Goal: Task Accomplishment & Management: Use online tool/utility

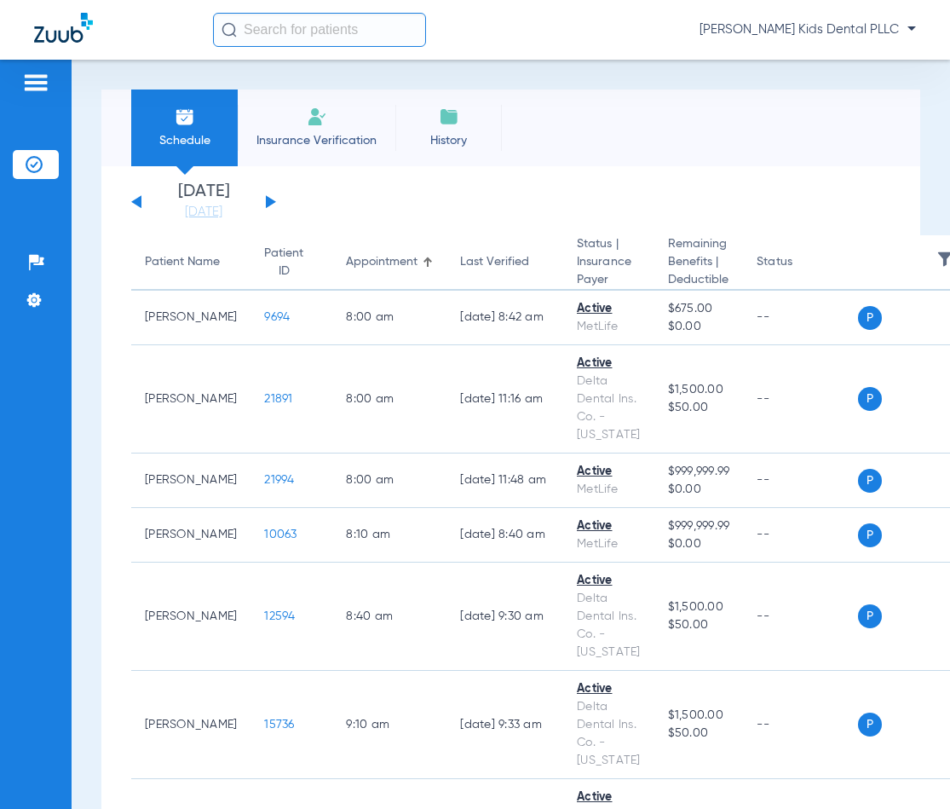
click at [260, 205] on div "[DATE] [DATE] [DATE] [DATE] [DATE] [DATE] [DATE] [DATE] [DATE] [DATE] [DATE] [D…" at bounding box center [203, 202] width 145 height 38
click at [272, 199] on div "[DATE] [DATE] [DATE] [DATE] [DATE] [DATE] [DATE] [DATE] [DATE] [DATE] [DATE] [D…" at bounding box center [203, 202] width 145 height 38
click at [266, 199] on button at bounding box center [271, 201] width 10 height 13
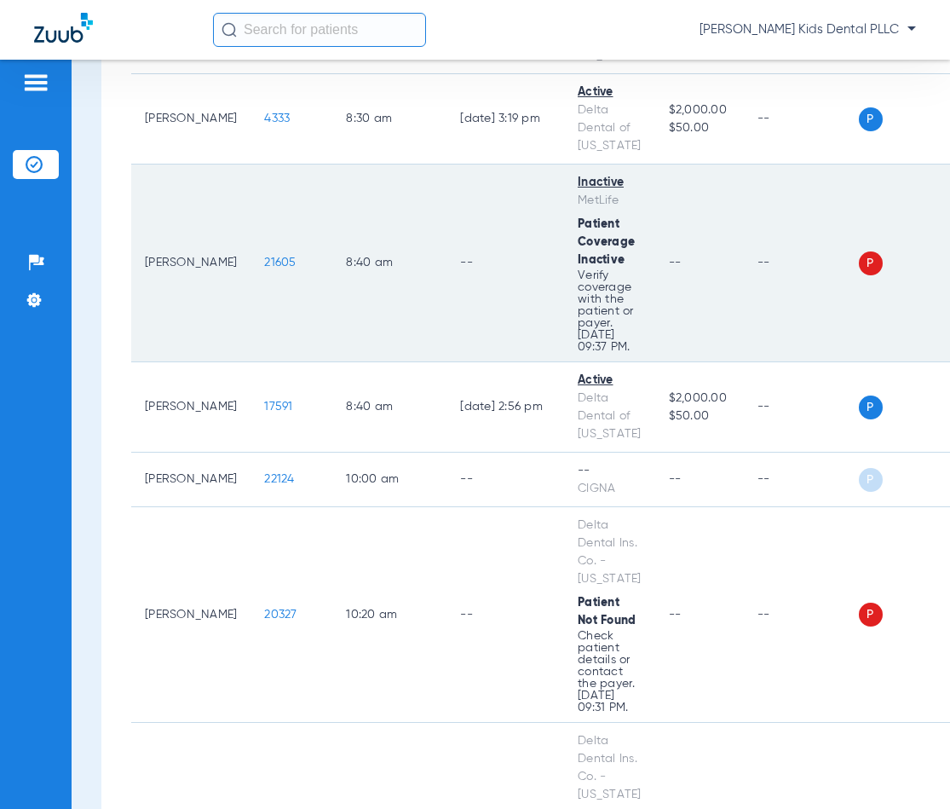
scroll to position [767, 0]
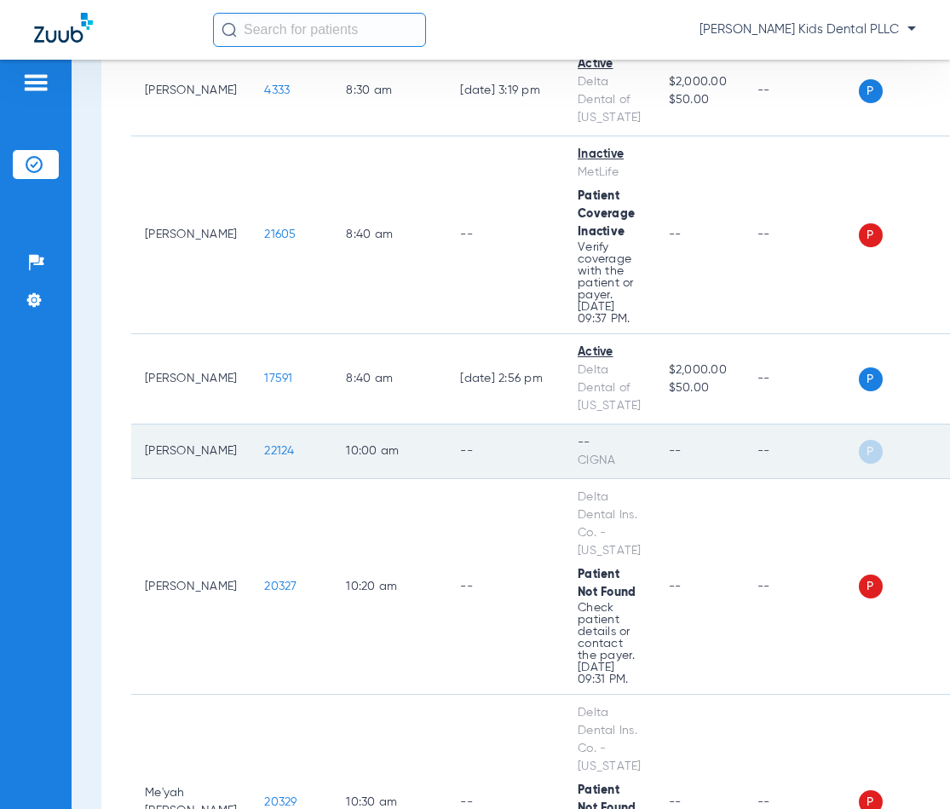
click at [859, 440] on div "P S" at bounding box center [905, 452] width 93 height 24
click at [483, 442] on td "--" at bounding box center [506, 451] width 118 height 55
click at [786, 431] on td "--" at bounding box center [801, 451] width 115 height 55
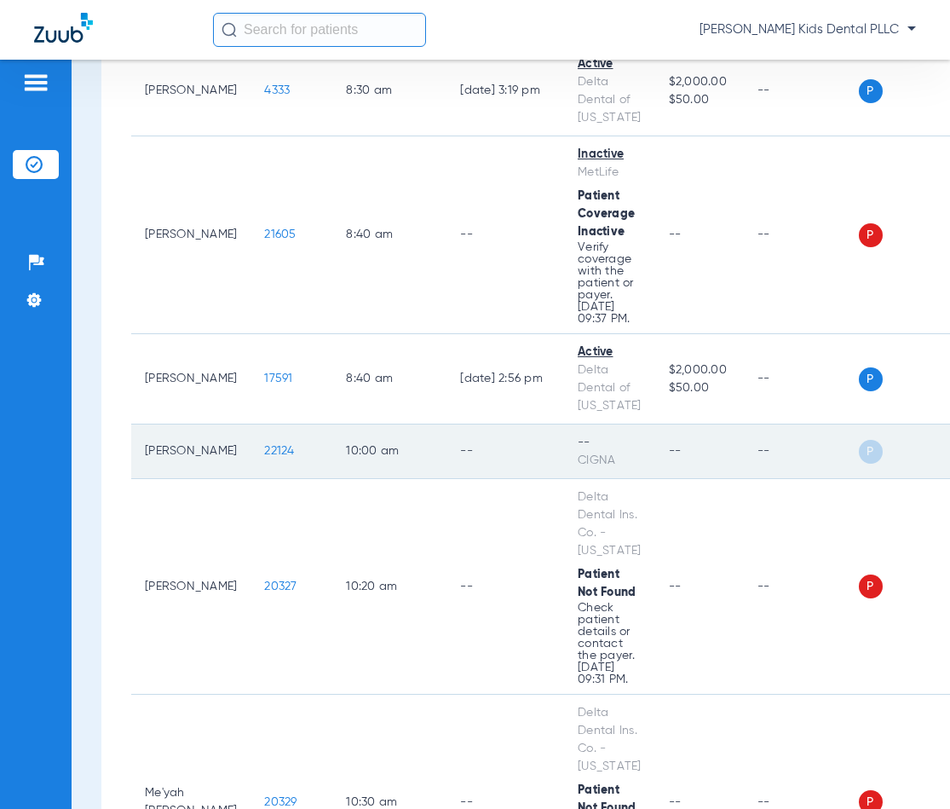
click at [859, 440] on span "P" at bounding box center [871, 452] width 24 height 24
click at [848, 435] on td "--" at bounding box center [801, 451] width 115 height 55
click at [153, 436] on td "[PERSON_NAME]" at bounding box center [190, 451] width 119 height 55
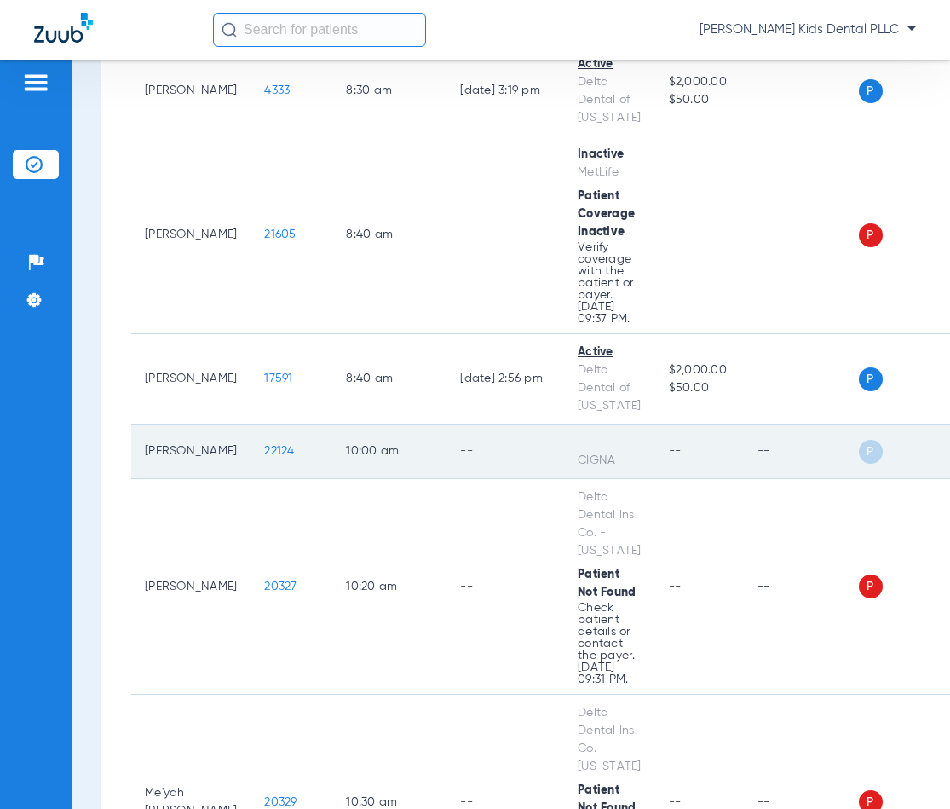
click at [153, 436] on td "[PERSON_NAME]" at bounding box center [190, 451] width 119 height 55
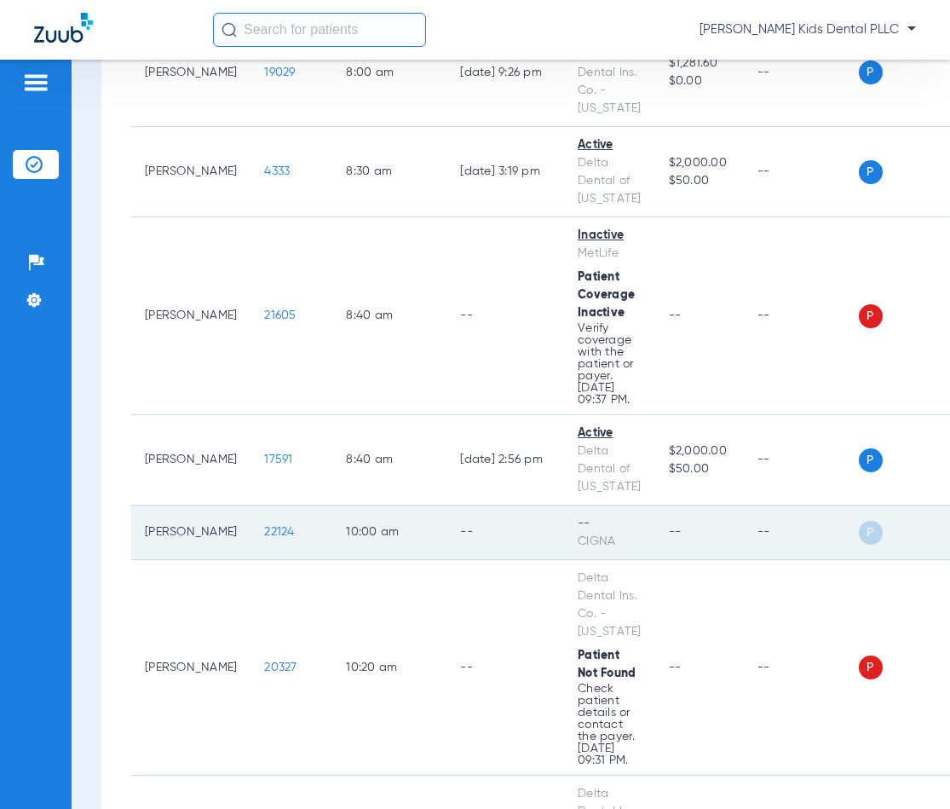
scroll to position [682, 0]
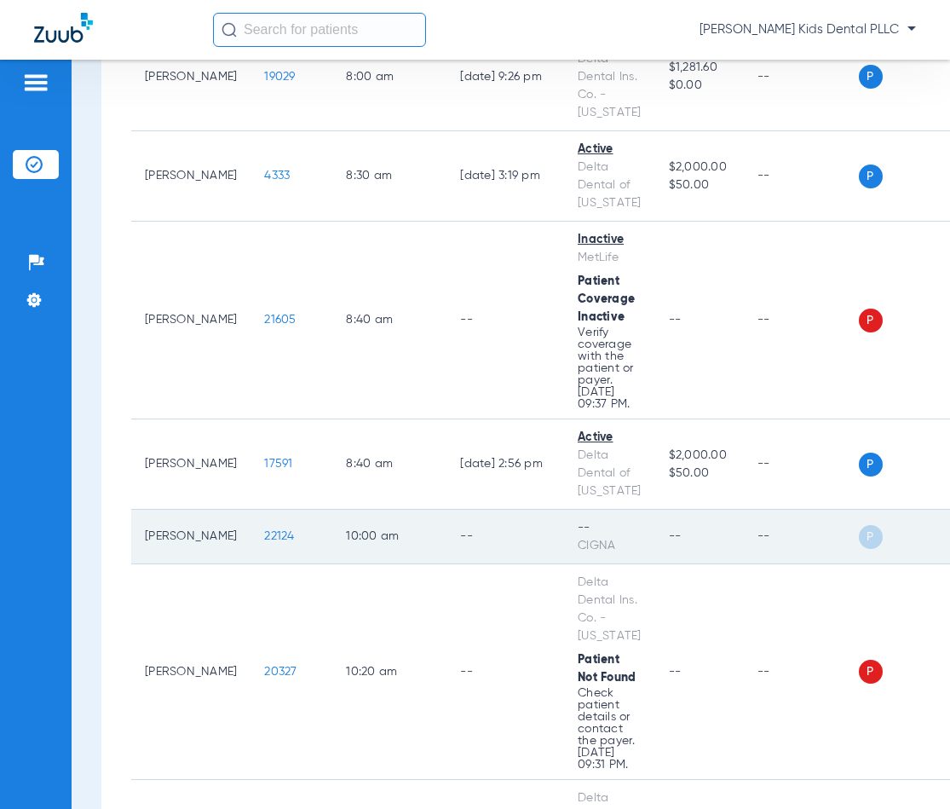
click at [410, 524] on td "10:00 AM" at bounding box center [389, 537] width 114 height 55
click at [875, 525] on span "P" at bounding box center [871, 537] width 24 height 24
drag, startPoint x: 875, startPoint y: 512, endPoint x: 865, endPoint y: 517, distance: 10.7
click at [873, 525] on span "P" at bounding box center [871, 537] width 24 height 24
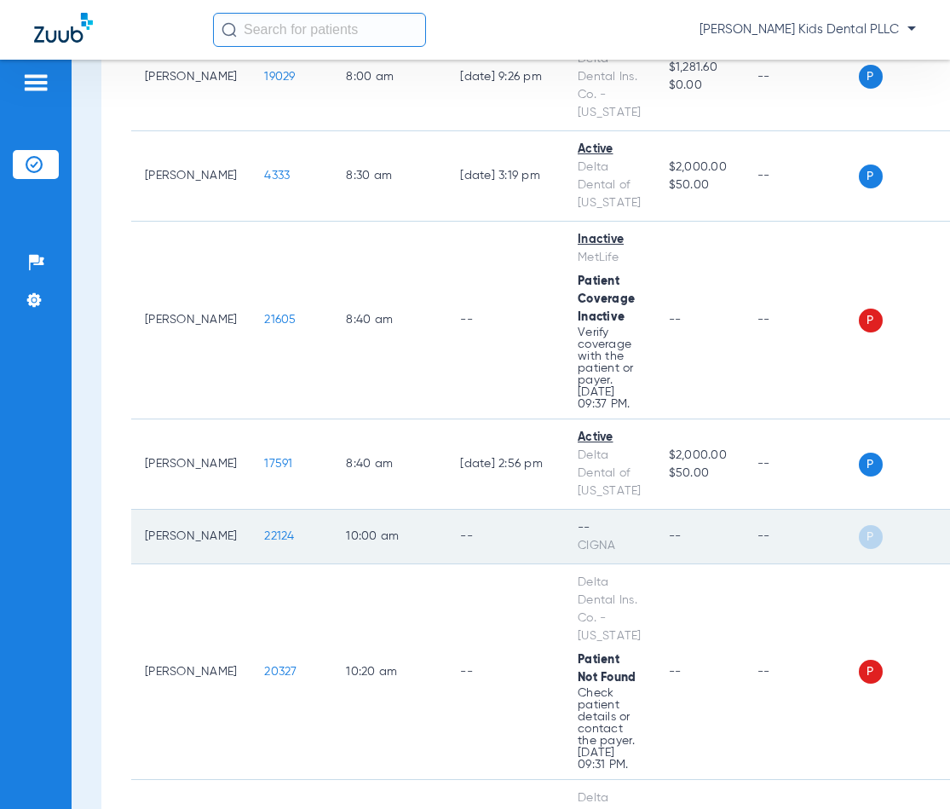
click at [865, 525] on span "P" at bounding box center [871, 537] width 24 height 24
click at [864, 525] on span "P" at bounding box center [871, 537] width 24 height 24
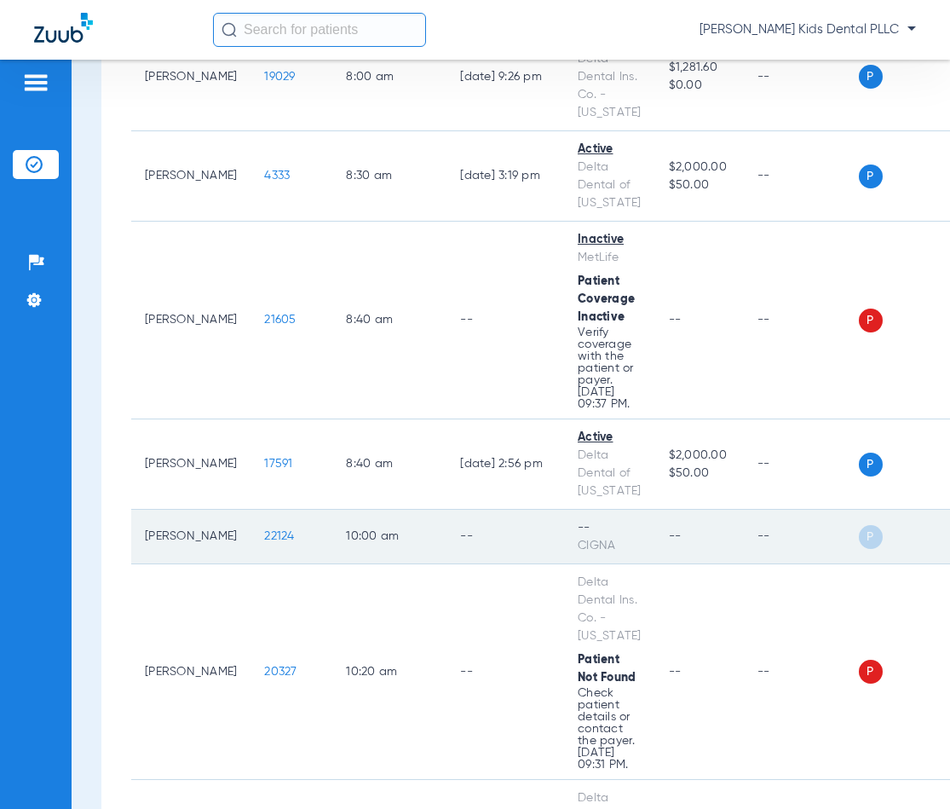
click at [344, 536] on td "10:00 AM" at bounding box center [389, 537] width 114 height 55
click at [264, 530] on span "22124" at bounding box center [279, 536] width 30 height 12
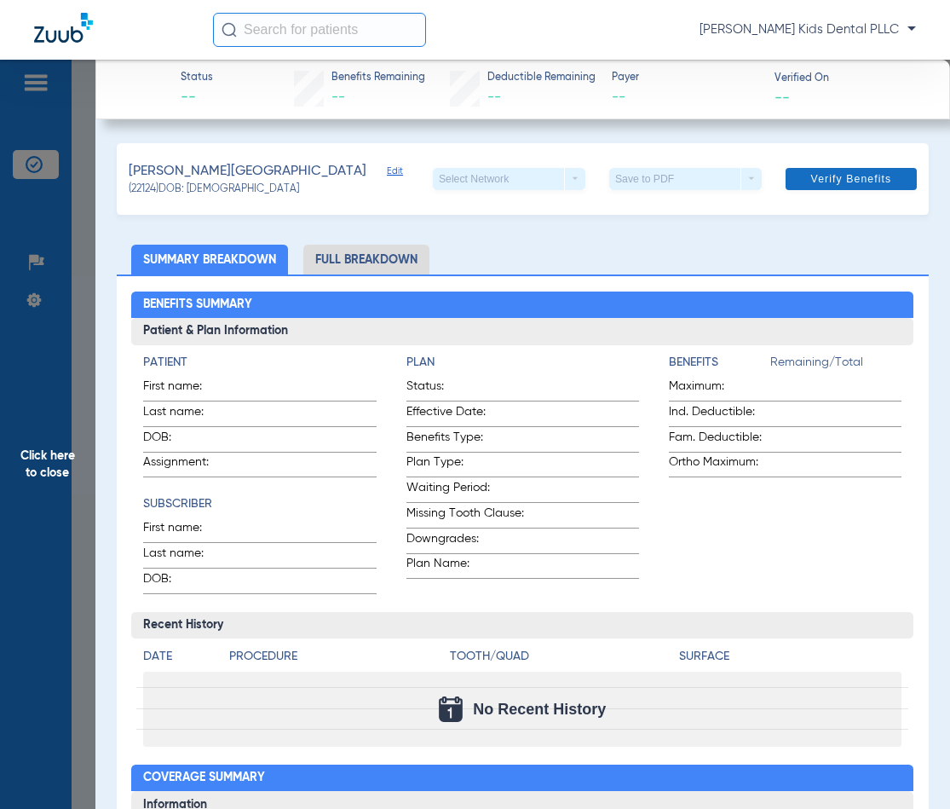
click at [847, 178] on span "Verify Benefits" at bounding box center [851, 179] width 81 height 14
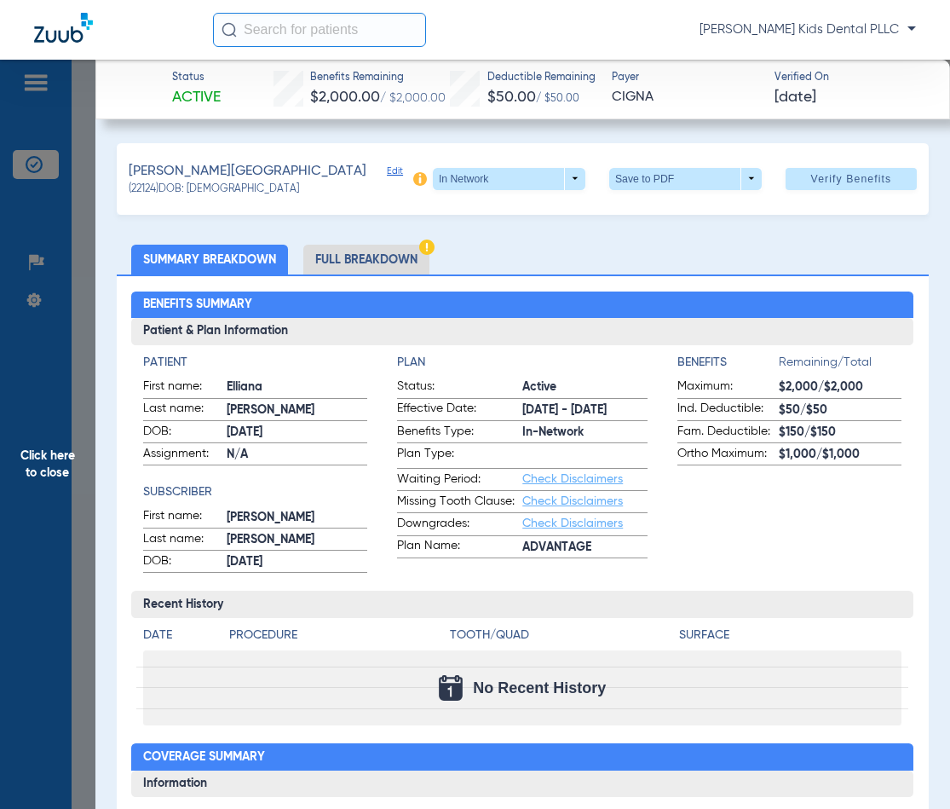
click at [402, 260] on li "Full Breakdown" at bounding box center [366, 260] width 126 height 30
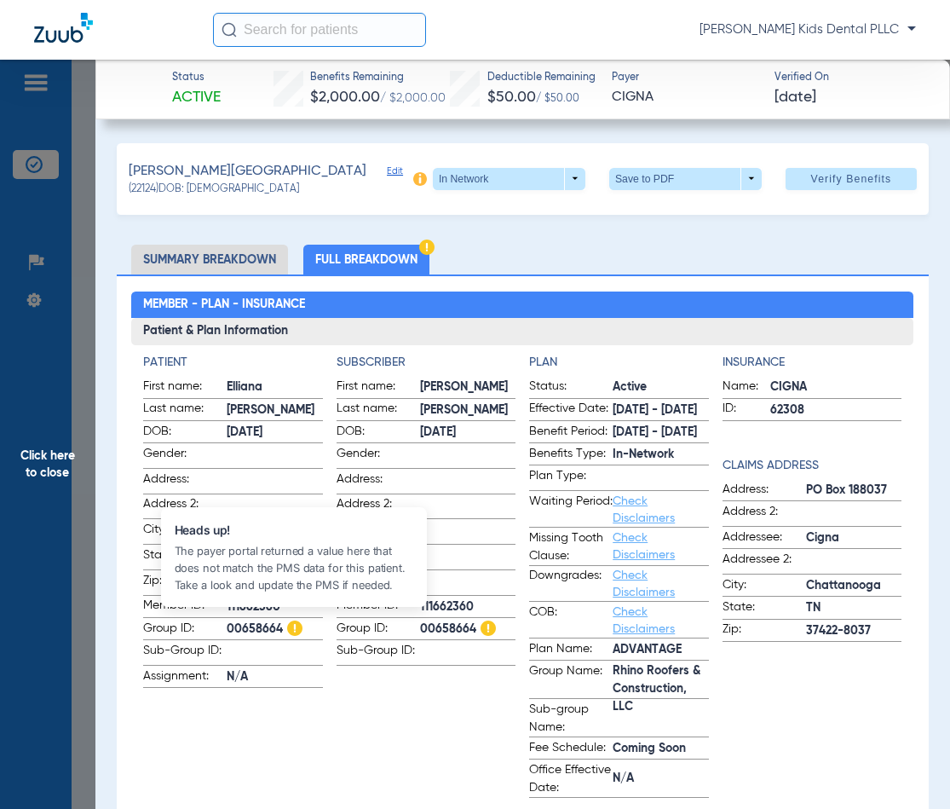
click at [291, 621] on img at bounding box center [294, 628] width 15 height 15
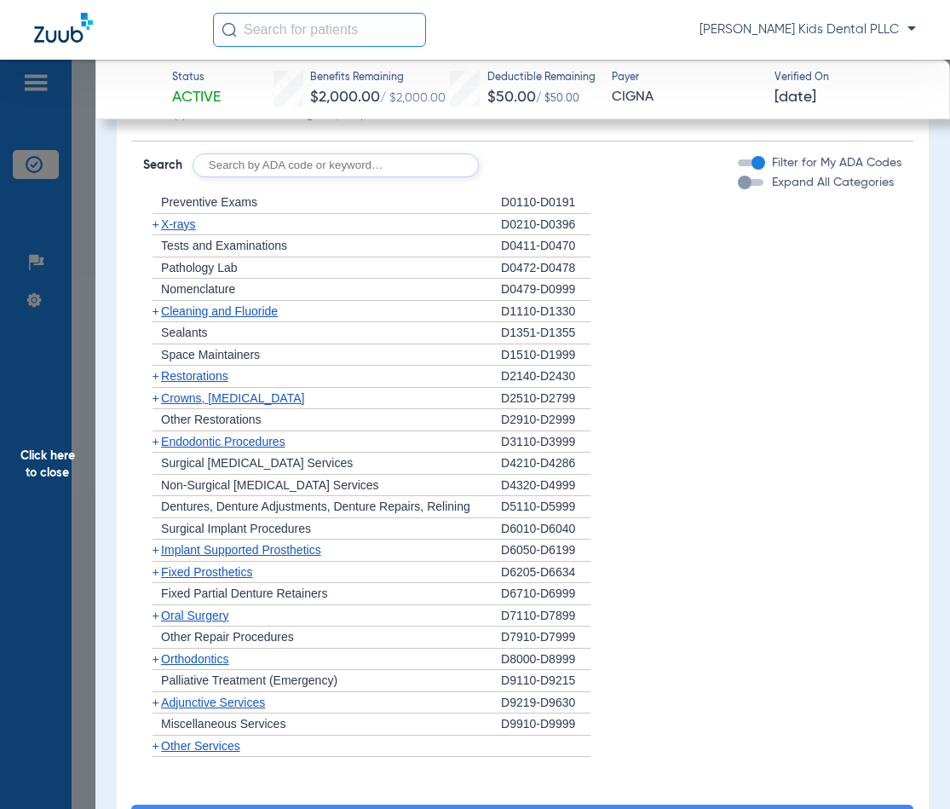
scroll to position [1533, 0]
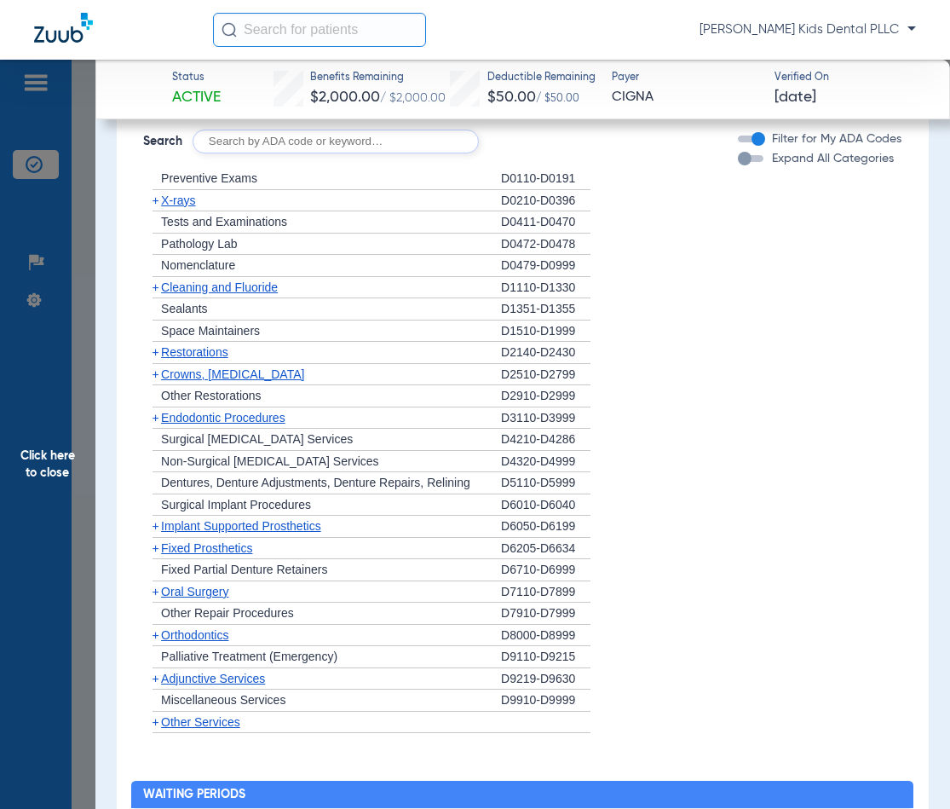
click at [187, 190] on div "+ Preventive Exams" at bounding box center [322, 179] width 358 height 22
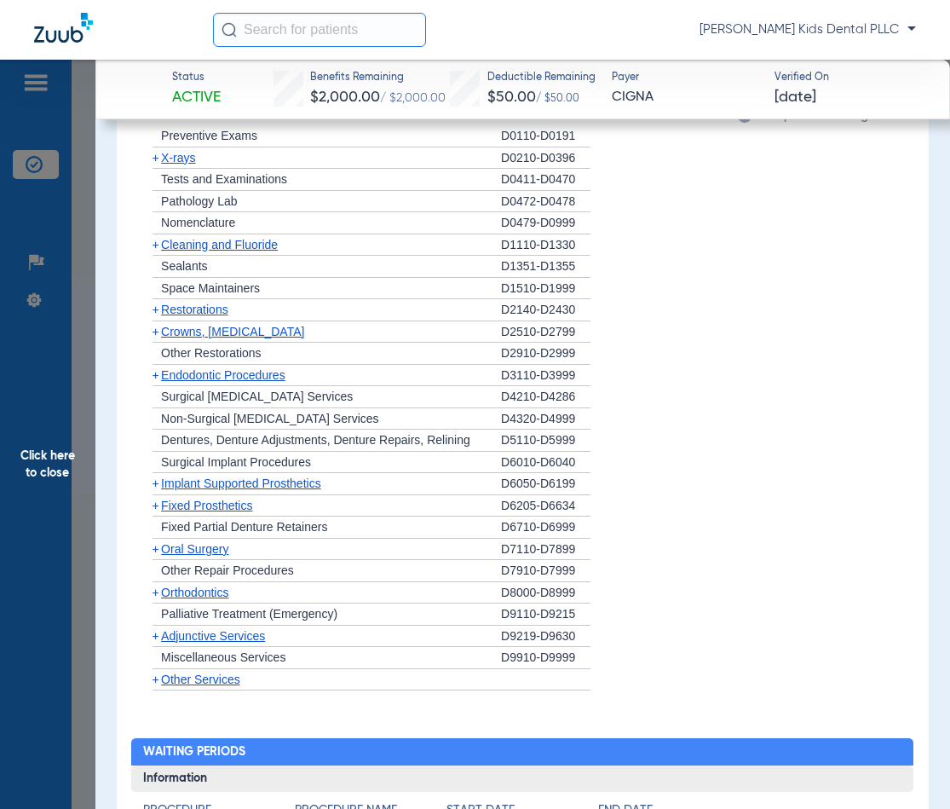
scroll to position [1704, 0]
